Goal: Information Seeking & Learning: Find specific page/section

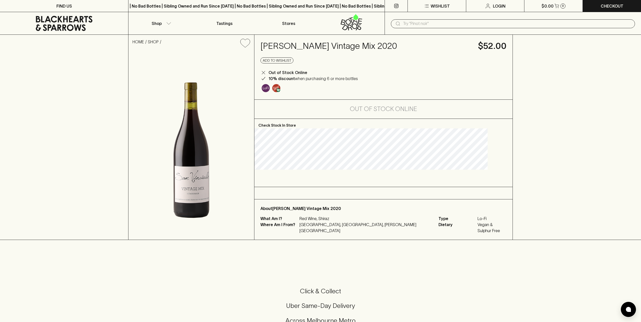
click at [408, 25] on input "text" at bounding box center [517, 24] width 228 height 8
paste input "Chardonnay"
type input "Chardonnay"
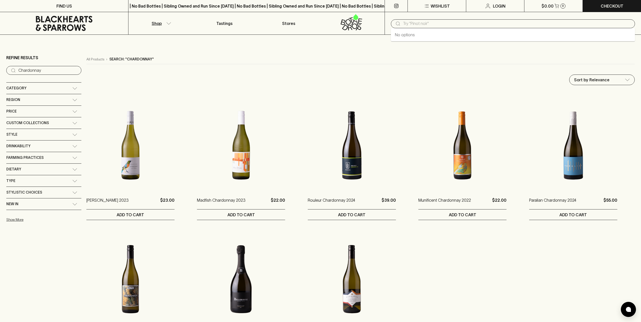
click at [418, 24] on input "text" at bounding box center [517, 24] width 228 height 8
paste input "Chardonnay"
type input "Chardonnay"
click at [419, 23] on input "text" at bounding box center [517, 24] width 228 height 8
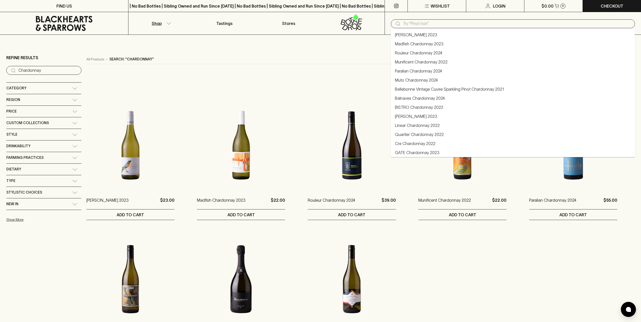
paste input "[PERSON_NAME]"
type input "모"
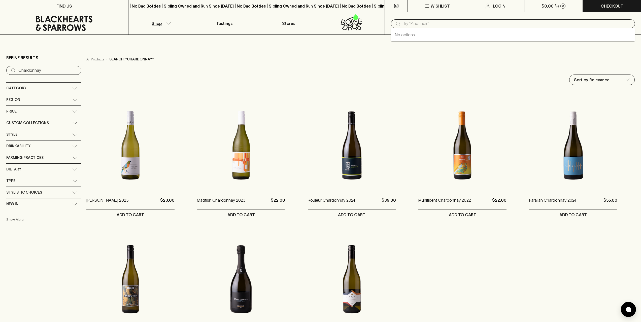
click at [410, 24] on input "text" at bounding box center [517, 24] width 228 height 8
paste input "Moscato"
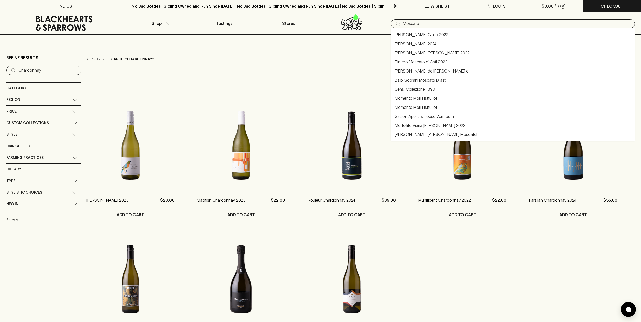
type input "Moscato"
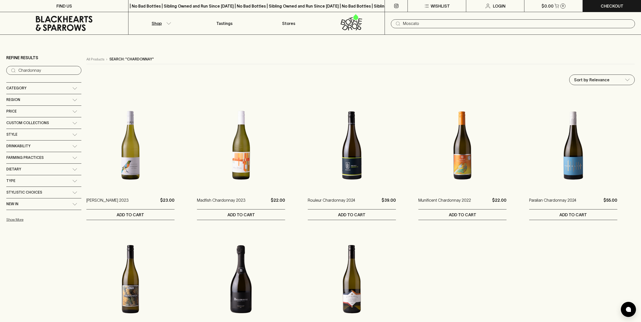
type input "Moscato"
